Goal: Navigation & Orientation: Find specific page/section

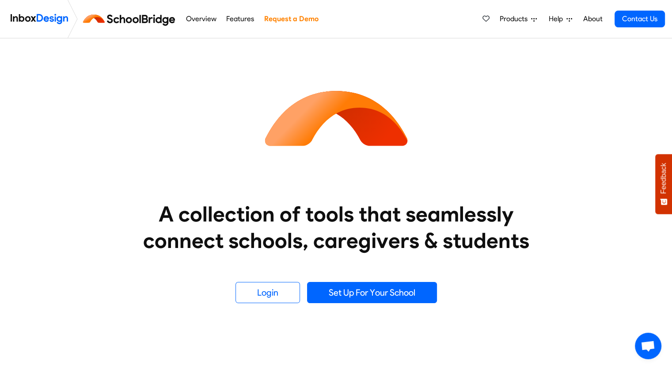
click at [131, 23] on img at bounding box center [130, 18] width 99 height 21
click at [144, 19] on img at bounding box center [130, 18] width 99 height 21
